Goal: Information Seeking & Learning: Learn about a topic

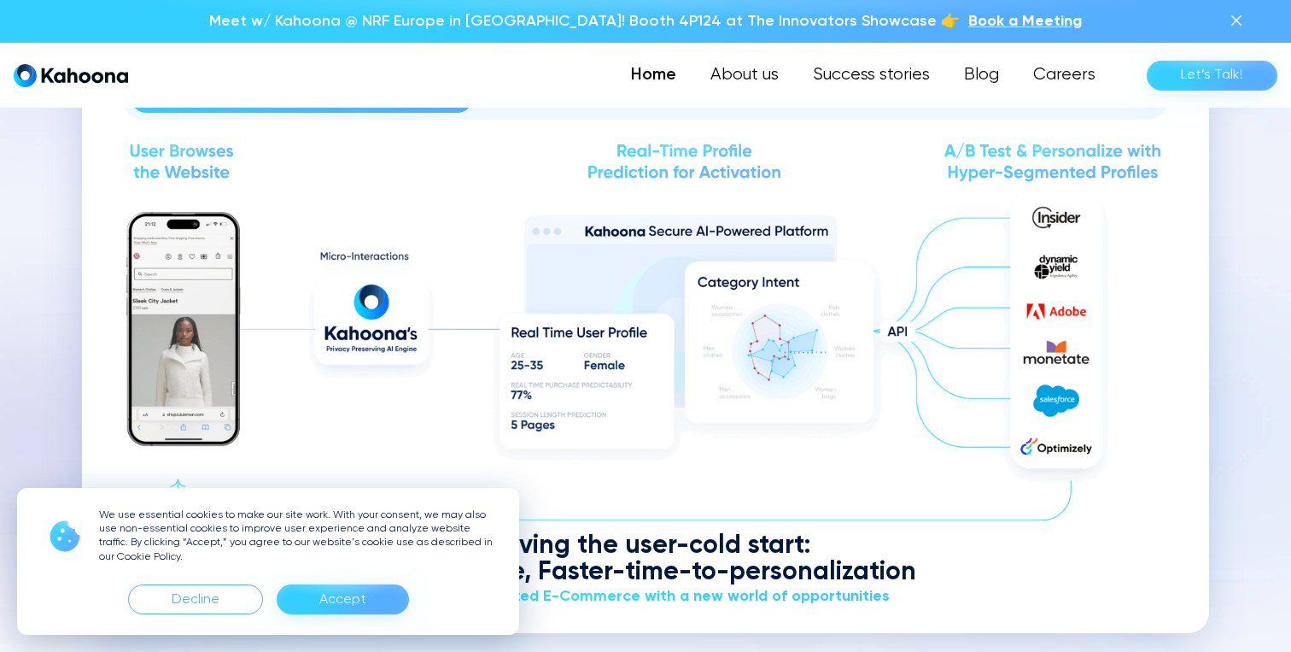
scroll to position [2015, 0]
click at [342, 586] on div "Accept" at bounding box center [342, 599] width 47 height 27
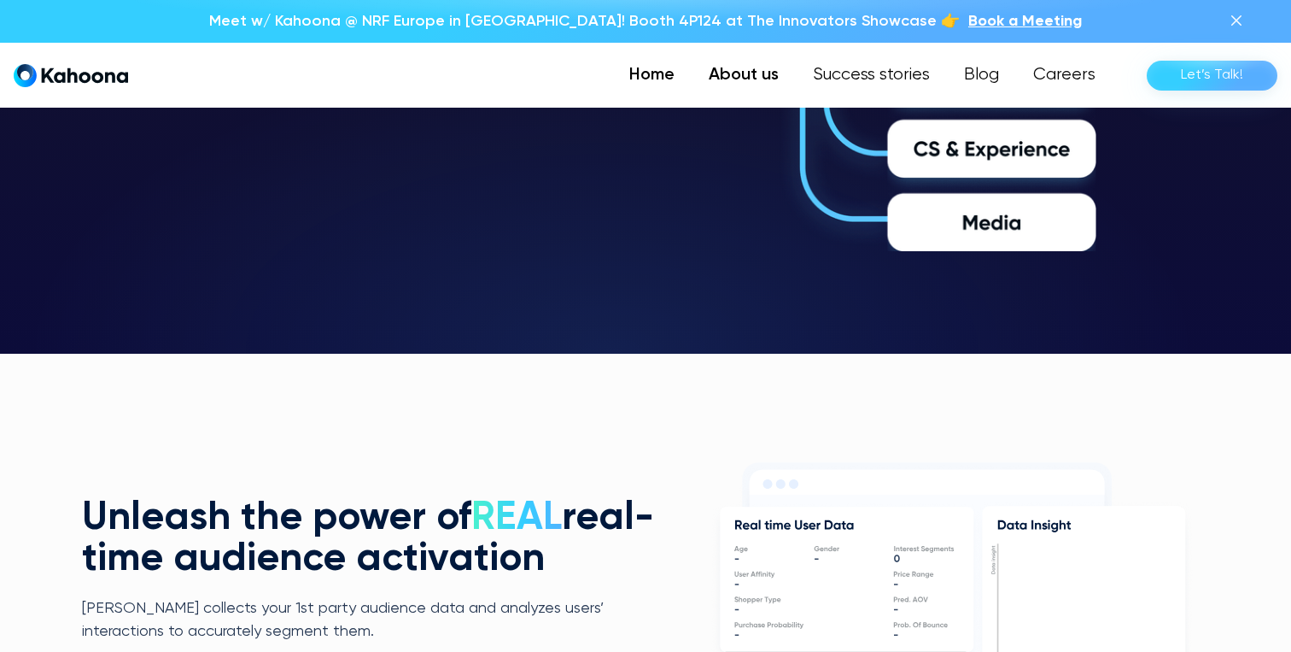
scroll to position [3138, 0]
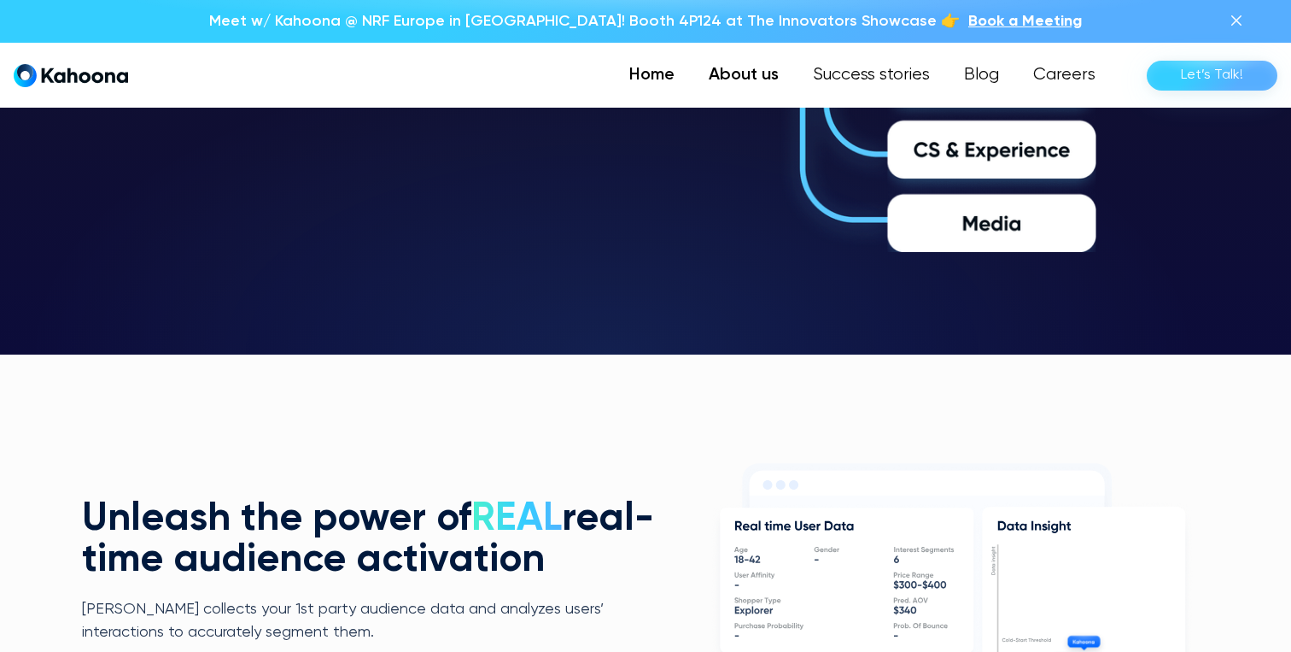
click at [769, 78] on link "About us" at bounding box center [744, 75] width 104 height 34
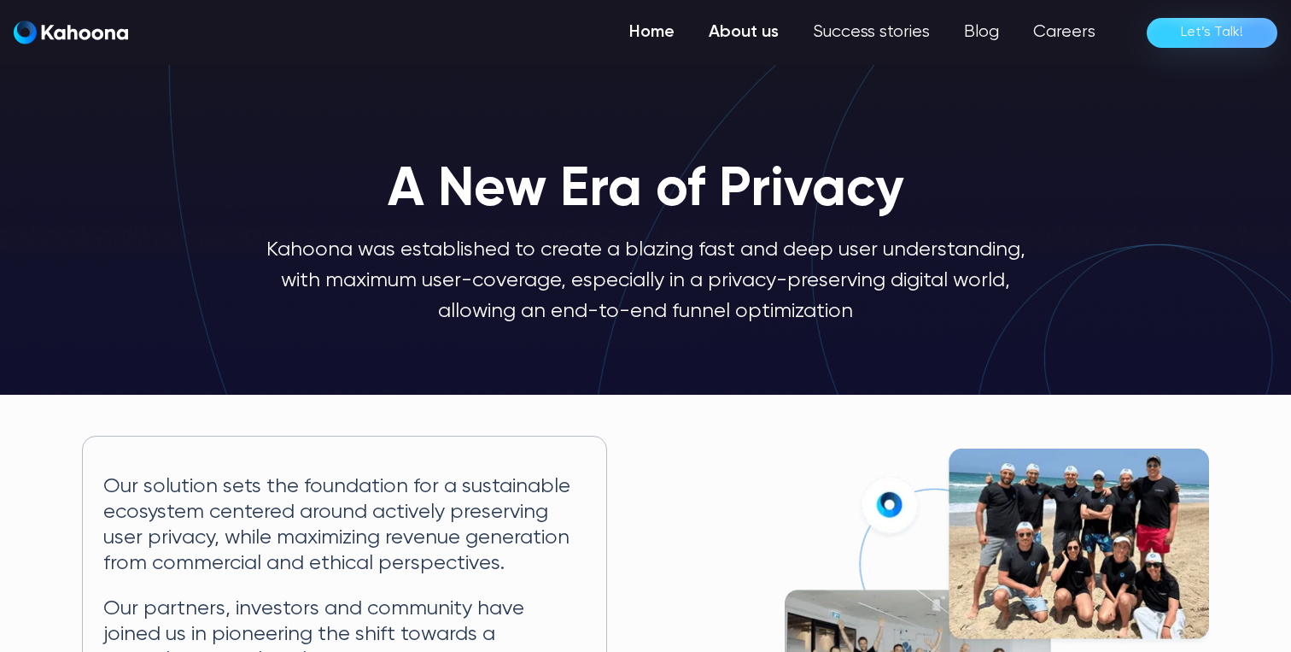
click at [659, 36] on link "Home" at bounding box center [651, 32] width 79 height 34
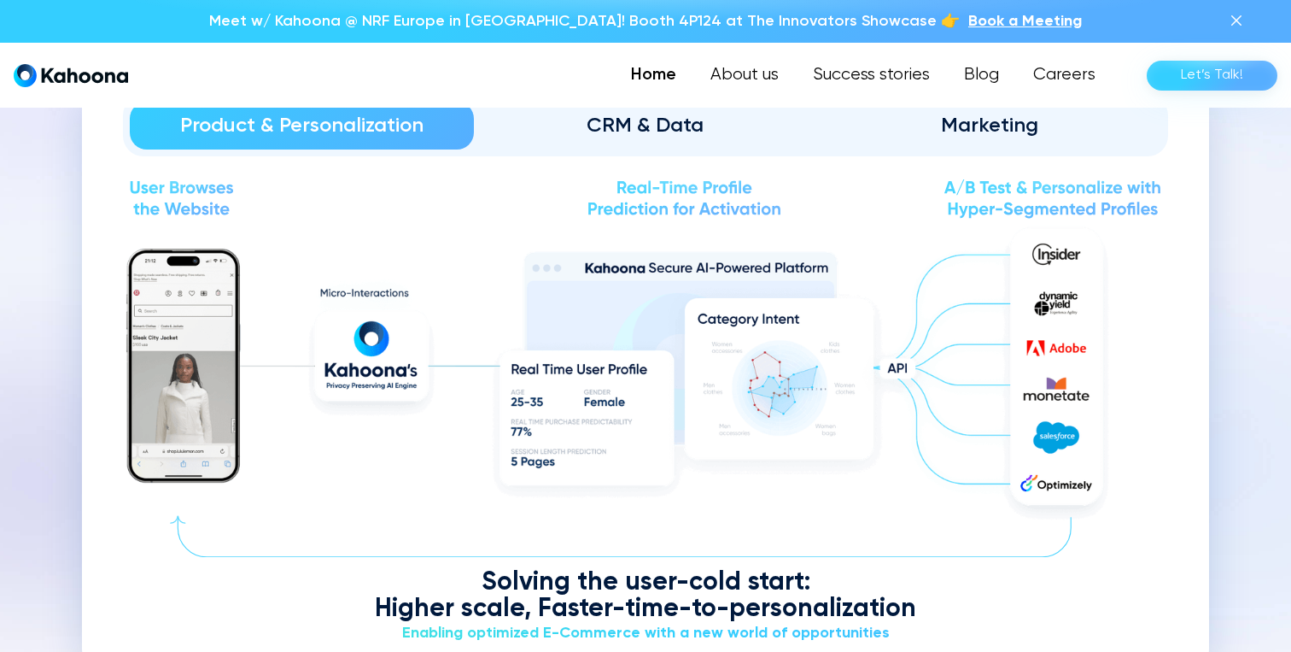
scroll to position [1978, 0]
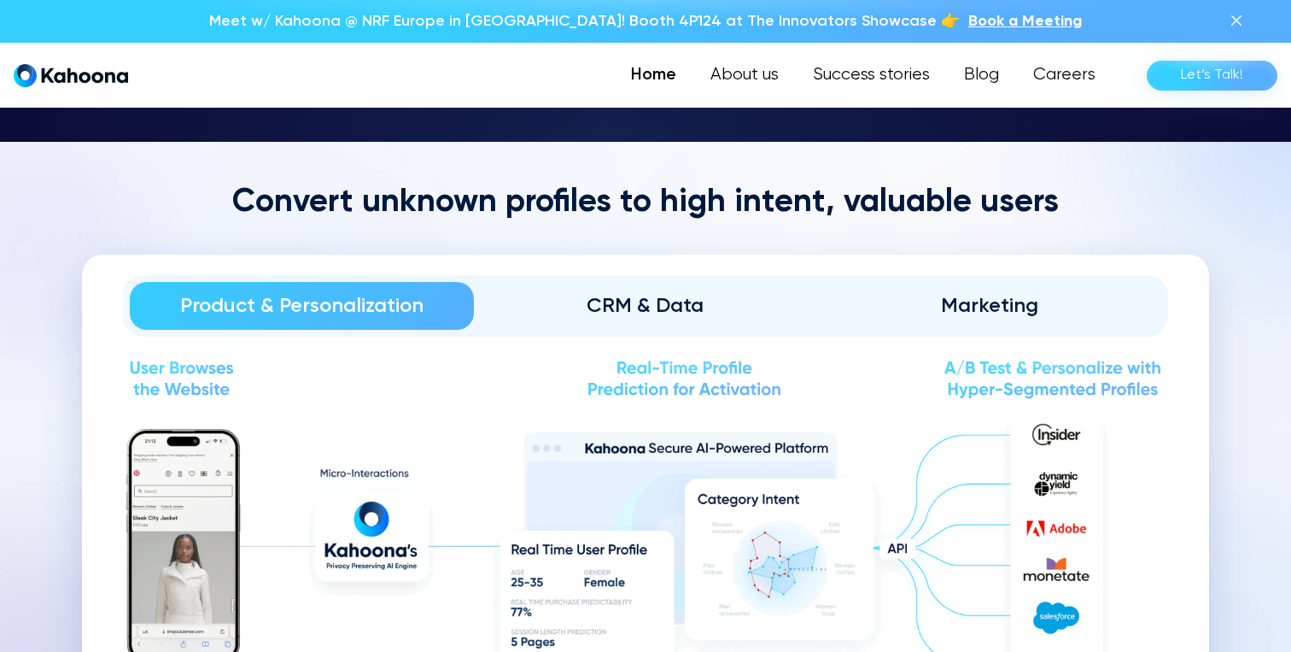
click at [655, 302] on div "CRM & Data" at bounding box center [646, 305] width 296 height 27
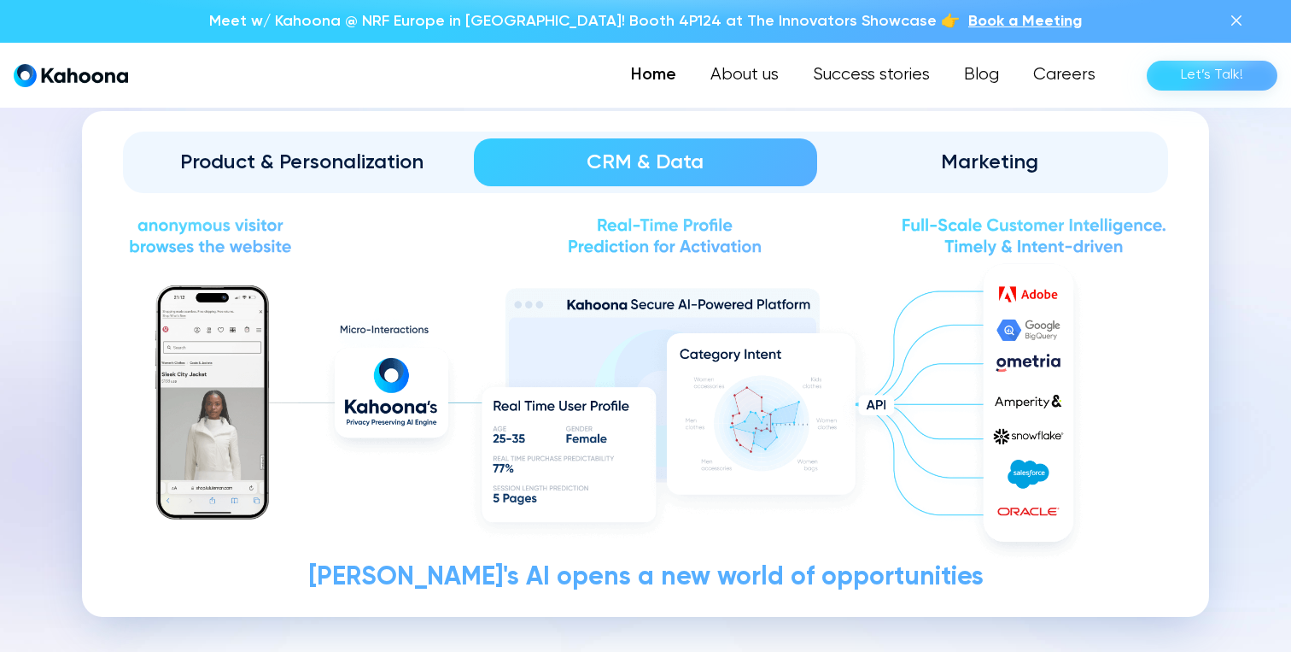
click at [961, 138] on link "Marketing" at bounding box center [989, 162] width 344 height 48
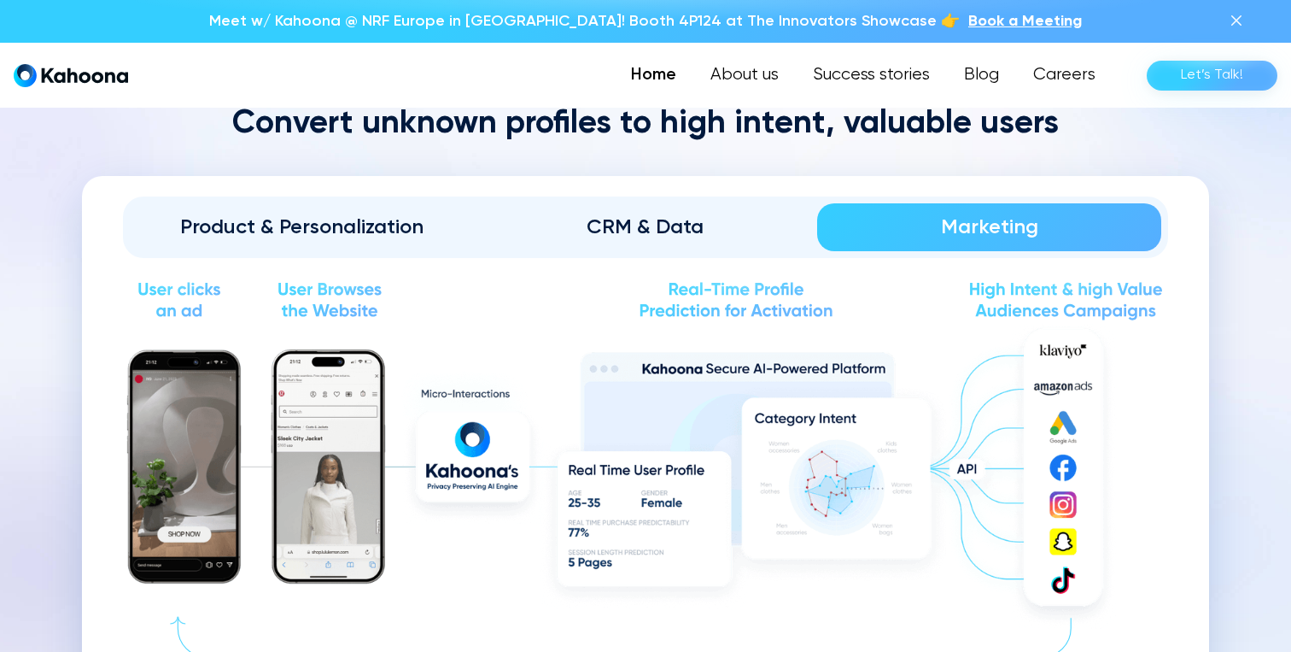
scroll to position [1876, 0]
click at [263, 216] on div "Product & Personalization" at bounding box center [302, 227] width 296 height 27
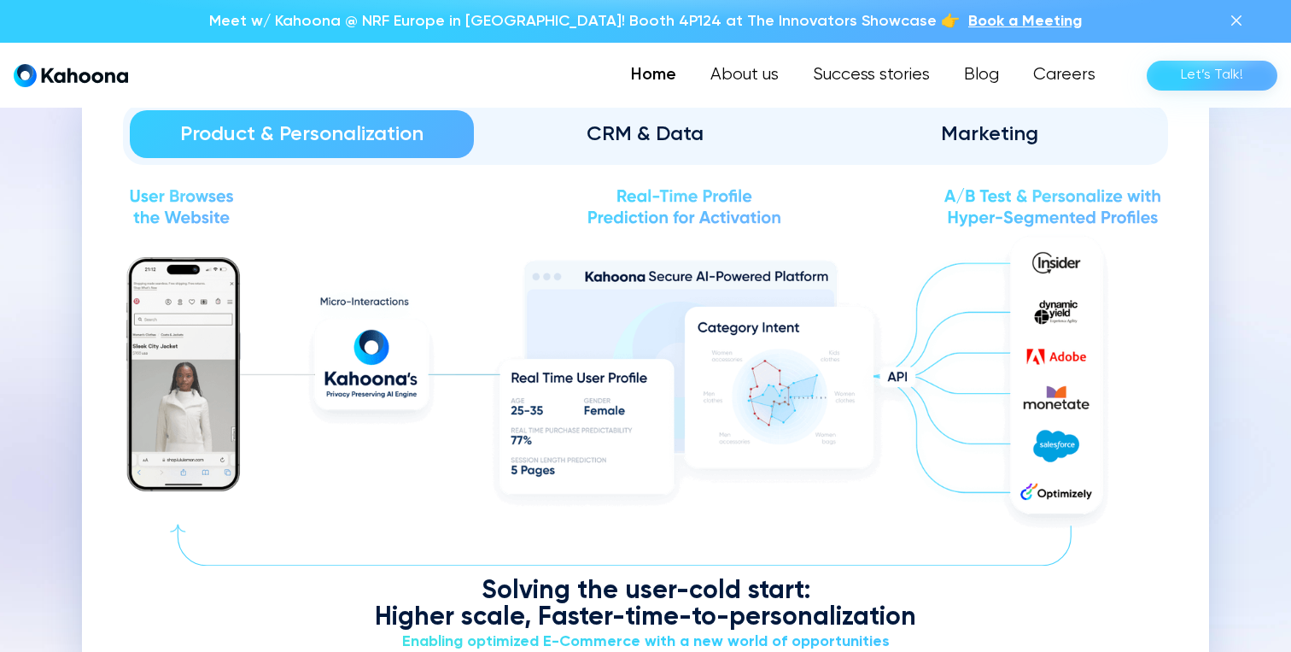
scroll to position [1968, 0]
click at [175, 211] on img at bounding box center [645, 208] width 1045 height 44
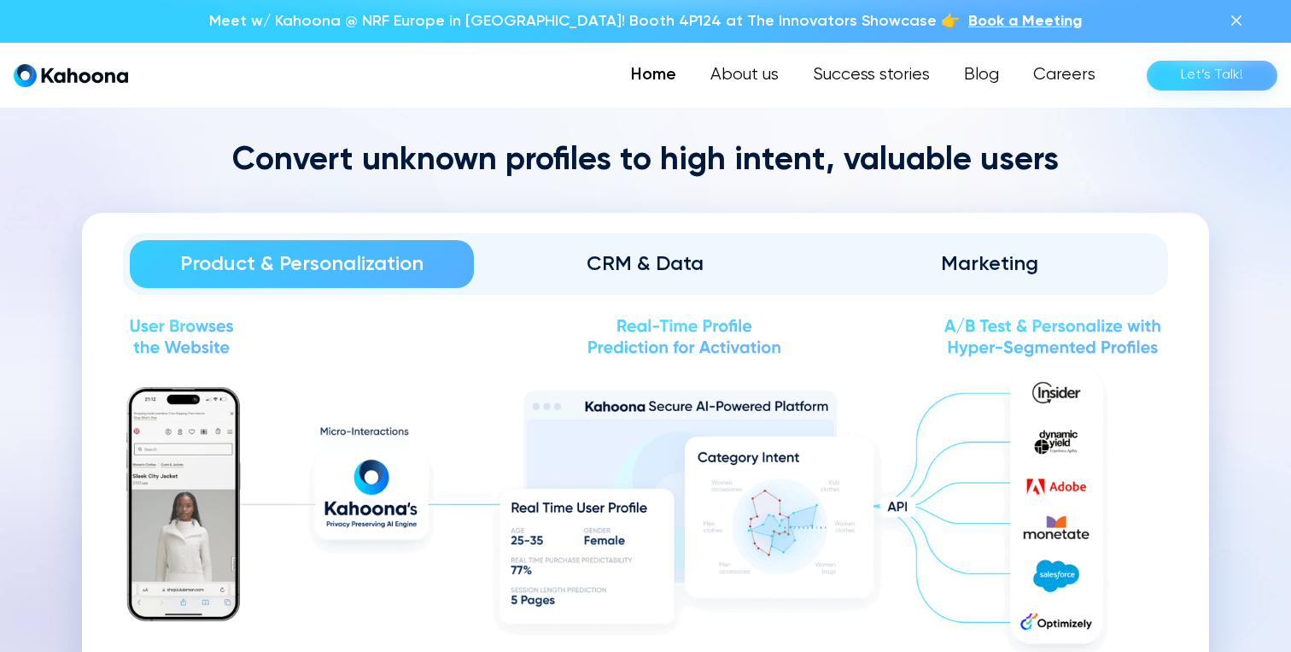
scroll to position [1838, 0]
